Goal: Task Accomplishment & Management: Manage account settings

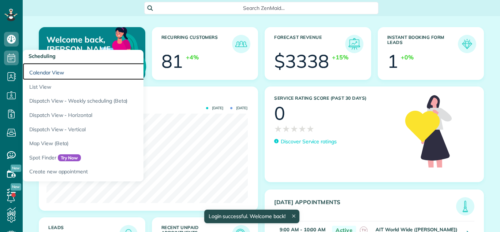
click at [54, 71] on link "Calendar View" at bounding box center [114, 71] width 183 height 17
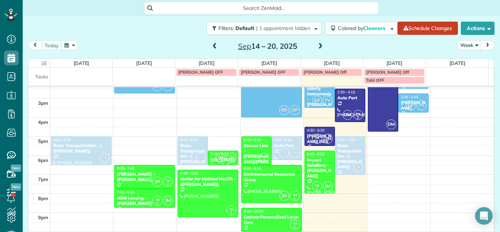
scroll to position [276, 0]
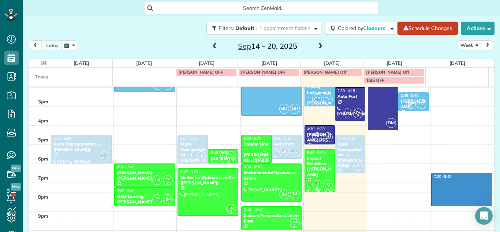
drag, startPoint x: 482, startPoint y: 202, endPoint x: 479, endPoint y: 177, distance: 25.5
click at [480, 174] on div "12am 1am 2am 3am 4am 5am 6am 7am 8am 9am 10am 11am 12pm 1pm 2pm 3pm 4pm 5pm 6pm…" at bounding box center [261, 39] width 465 height 457
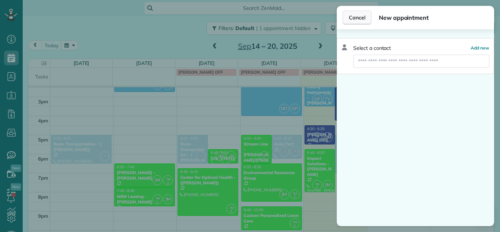
click at [356, 14] on span "Cancel" at bounding box center [357, 17] width 16 height 7
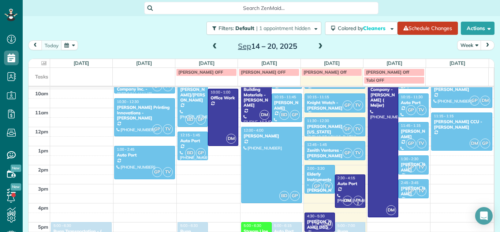
scroll to position [197, 0]
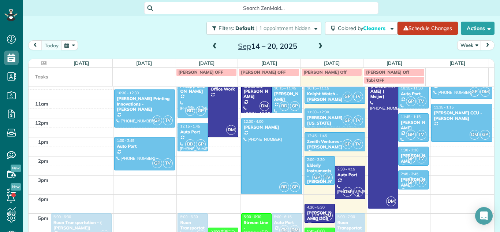
click at [319, 46] on span at bounding box center [320, 46] width 8 height 7
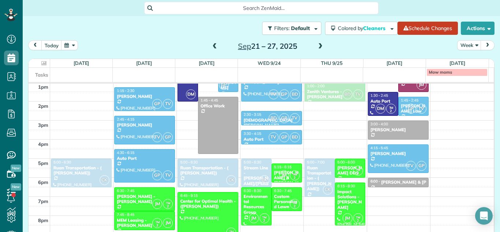
scroll to position [252, 0]
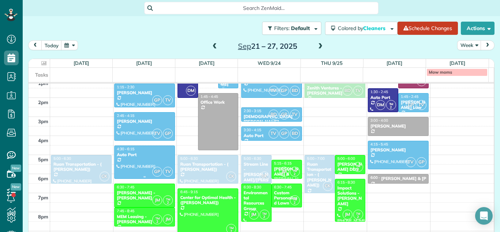
click at [150, 160] on div at bounding box center [145, 162] width 60 height 33
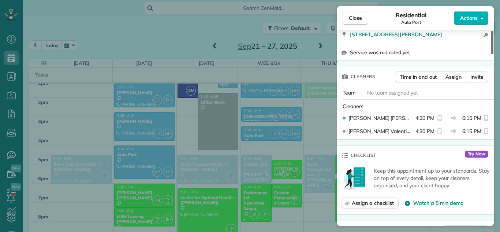
scroll to position [126, 0]
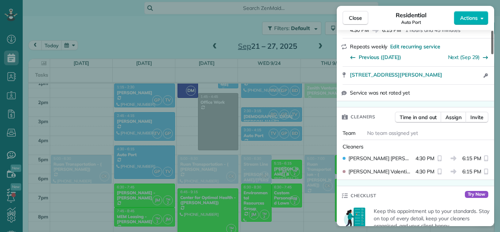
drag, startPoint x: 492, startPoint y: 48, endPoint x: 489, endPoint y: 63, distance: 15.5
click at [491, 54] on div at bounding box center [492, 42] width 2 height 23
click at [456, 113] on span "Assign" at bounding box center [454, 116] width 16 height 7
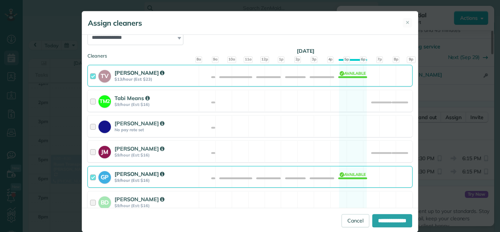
scroll to position [149, 0]
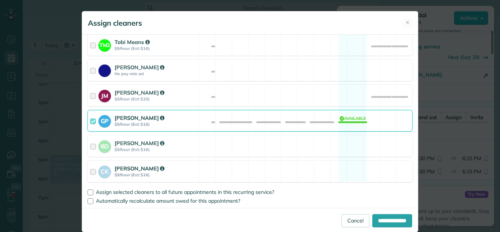
click at [88, 171] on div "CK [PERSON_NAME] $9/hour (Est: $16)" at bounding box center [143, 171] width 111 height 21
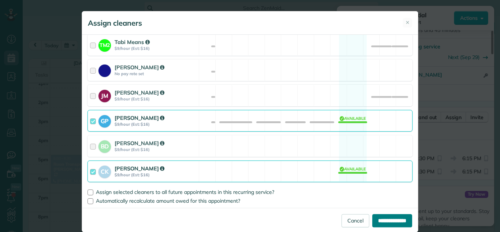
click at [394, 220] on input "**********" at bounding box center [392, 220] width 40 height 13
type input "**********"
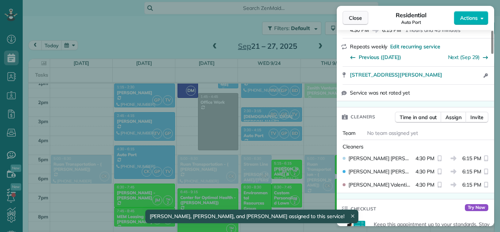
click at [354, 14] on span "Close" at bounding box center [355, 17] width 13 height 7
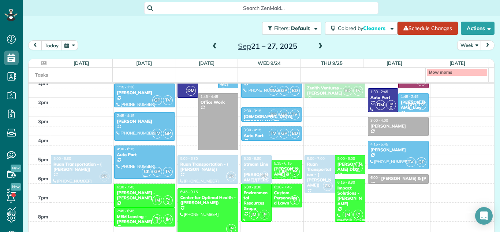
click at [137, 156] on div "Auto Port" at bounding box center [144, 154] width 56 height 5
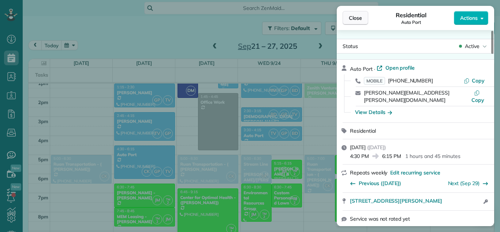
click at [355, 21] on span "Close" at bounding box center [355, 17] width 13 height 7
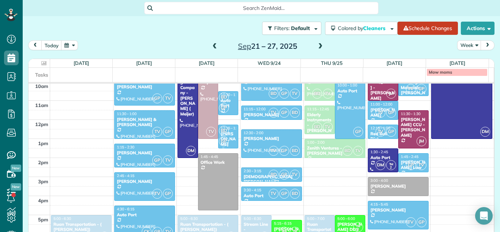
scroll to position [197, 0]
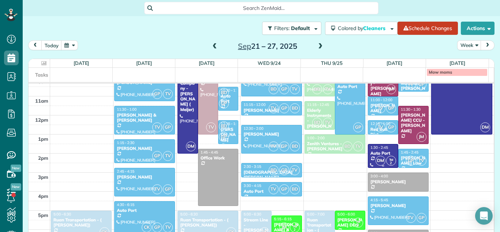
click at [375, 152] on div "Auto Port" at bounding box center [383, 152] width 26 height 5
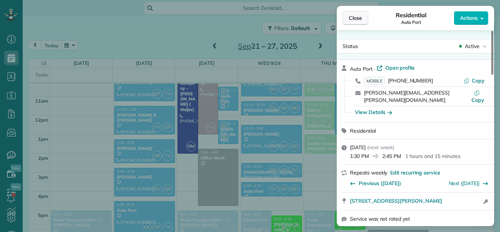
click at [353, 21] on span "Close" at bounding box center [355, 17] width 13 height 7
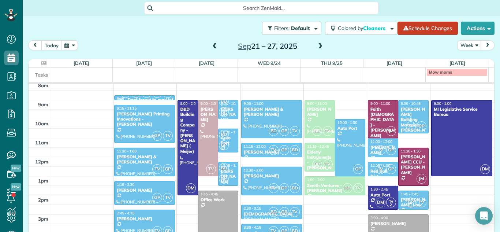
scroll to position [160, 0]
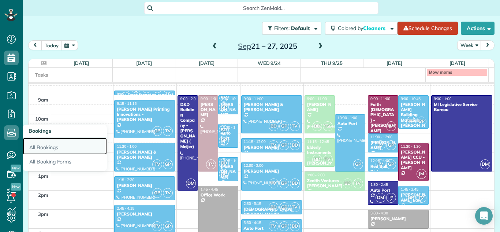
click at [42, 147] on link "All Bookings" at bounding box center [65, 146] width 84 height 17
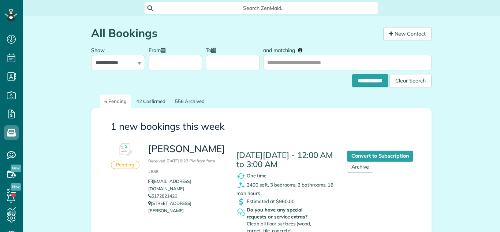
scroll to position [3, 3]
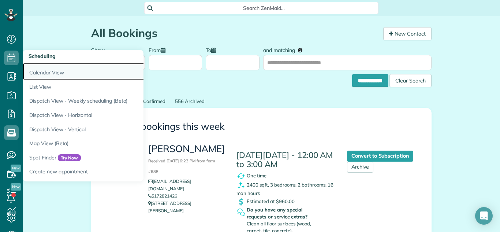
click at [62, 71] on link "Calendar View" at bounding box center [114, 71] width 183 height 17
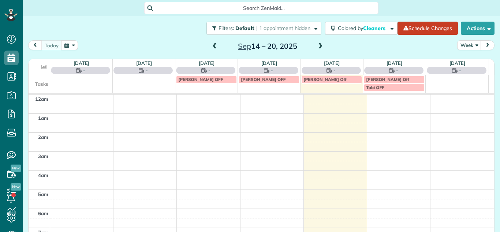
scroll to position [134, 0]
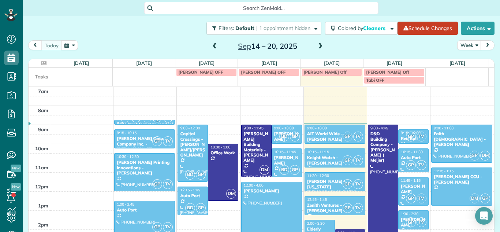
click at [320, 45] on span at bounding box center [320, 46] width 8 height 7
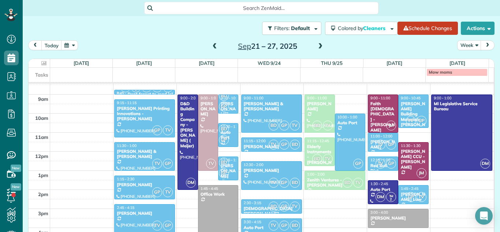
scroll to position [168, 0]
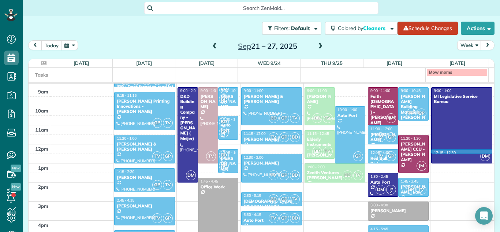
click at [483, 152] on td at bounding box center [272, 149] width 444 height 10
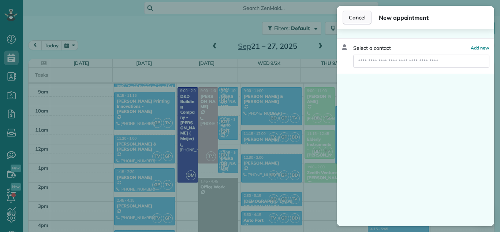
click at [356, 19] on span "Cancel" at bounding box center [357, 17] width 16 height 7
